Goal: Transaction & Acquisition: Purchase product/service

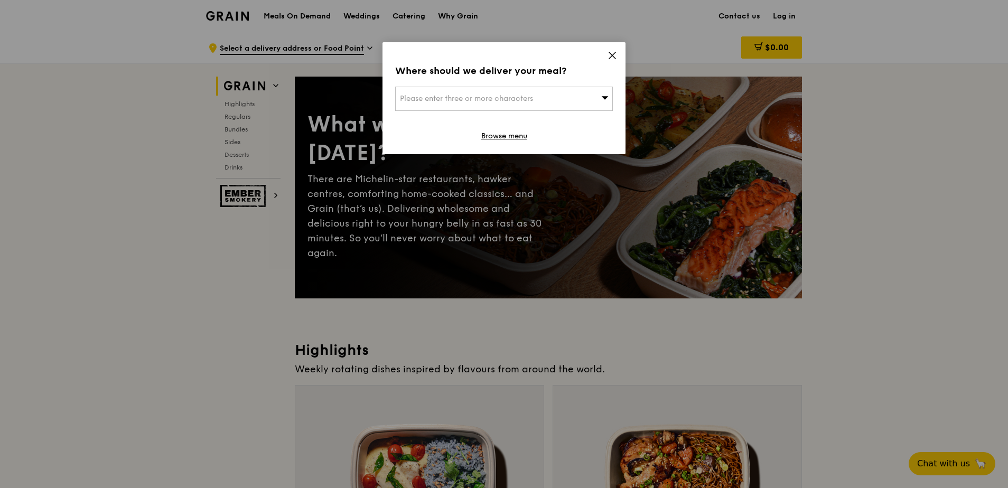
click at [619, 54] on div "Where should we deliver your meal? Please enter three or more characters Browse…" at bounding box center [504, 98] width 243 height 112
click at [611, 57] on icon at bounding box center [612, 55] width 6 height 6
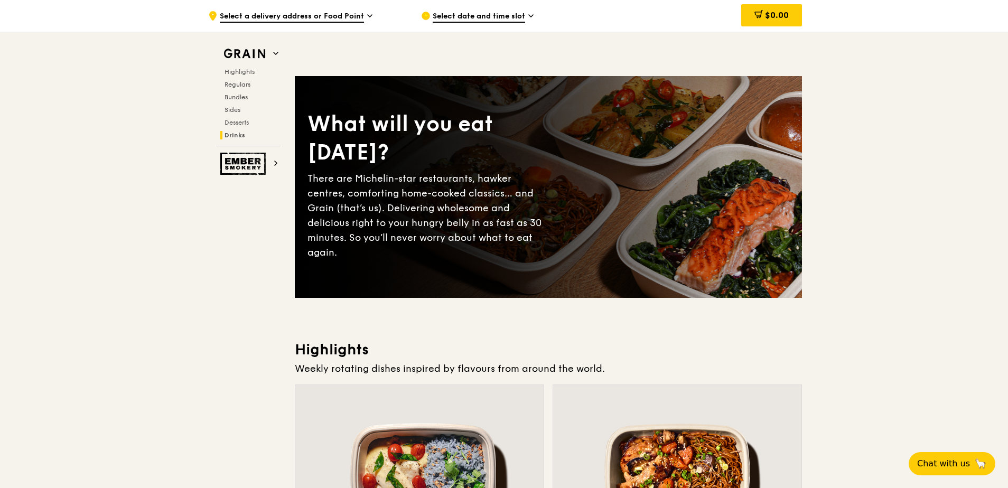
scroll to position [4090, 0]
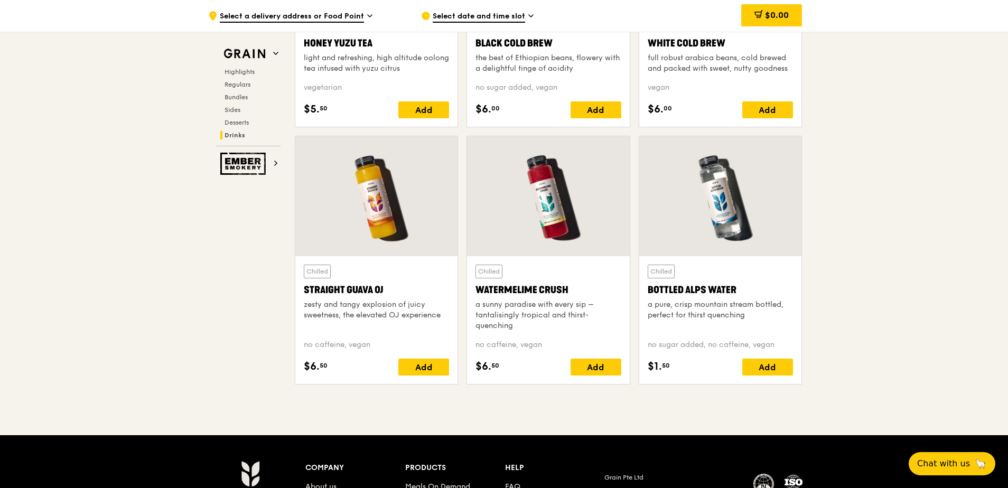
click at [506, 17] on span "Select date and time slot" at bounding box center [479, 17] width 92 height 12
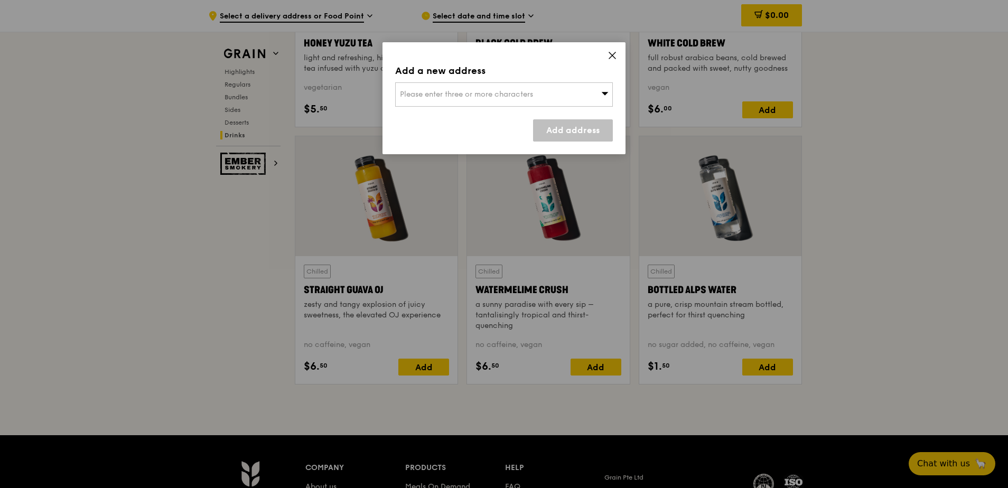
click at [615, 56] on icon at bounding box center [613, 56] width 10 height 10
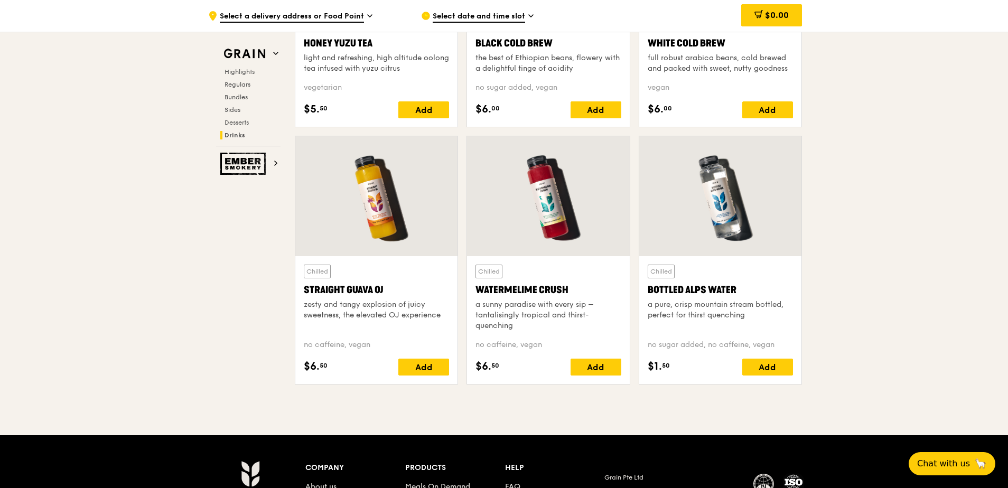
click at [543, 94] on div "Chilled Black Cold Brew the best of Ethiopian beans, flowery with a delightful …" at bounding box center [548, 68] width 145 height 100
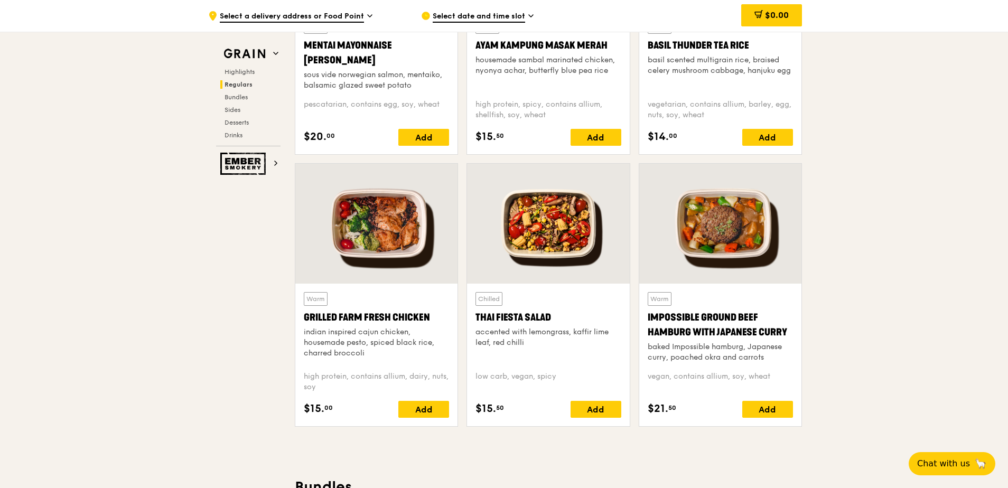
scroll to position [1073, 0]
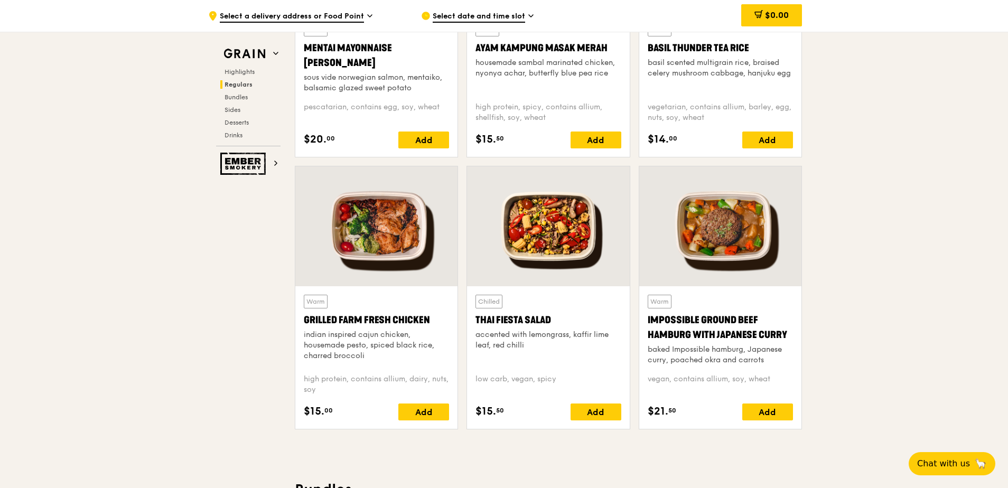
drag, startPoint x: 306, startPoint y: 319, endPoint x: 434, endPoint y: 314, distance: 128.5
click at [434, 314] on div "Grilled Farm Fresh Chicken" at bounding box center [376, 320] width 145 height 15
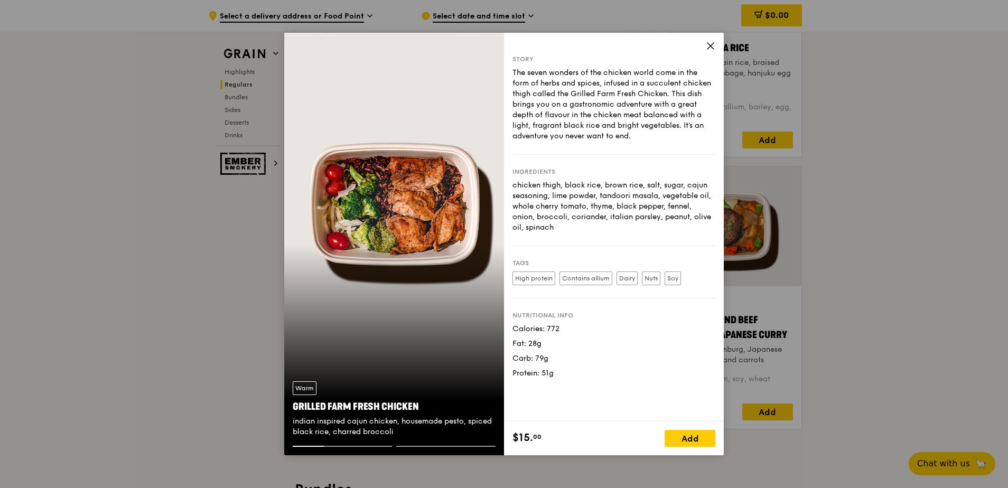
click at [710, 44] on icon at bounding box center [711, 46] width 10 height 10
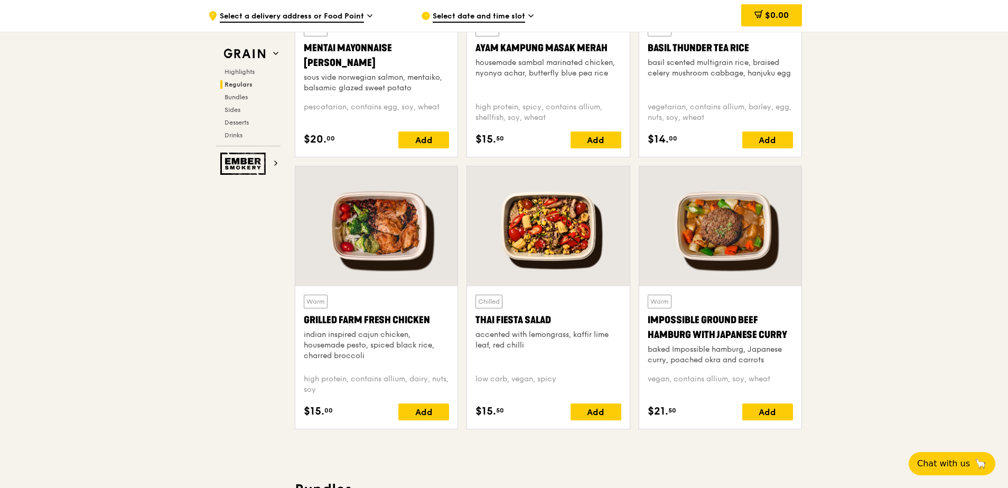
drag, startPoint x: 436, startPoint y: 322, endPoint x: 299, endPoint y: 323, distance: 137.9
click at [299, 323] on div "Warm Grilled Farm Fresh Chicken indian inspired cajun chicken, housemade pesto,…" at bounding box center [376, 357] width 162 height 143
copy div "Grilled Farm Fresh Chicken"
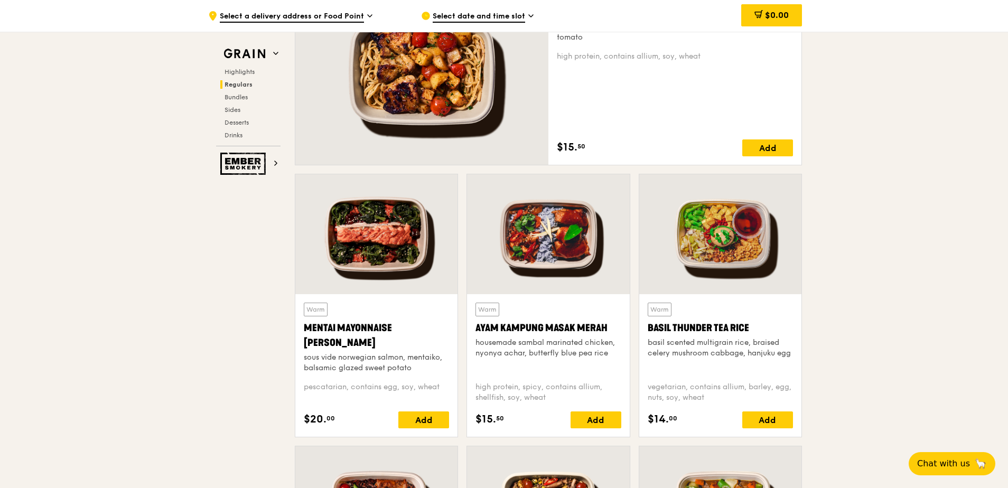
scroll to position [834, 0]
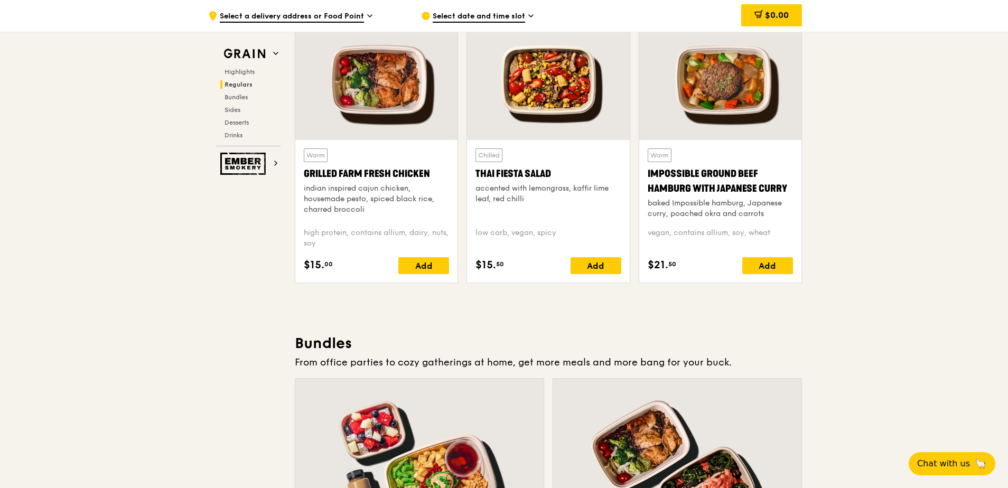
scroll to position [1216, 0]
